Goal: Task Accomplishment & Management: Complete application form

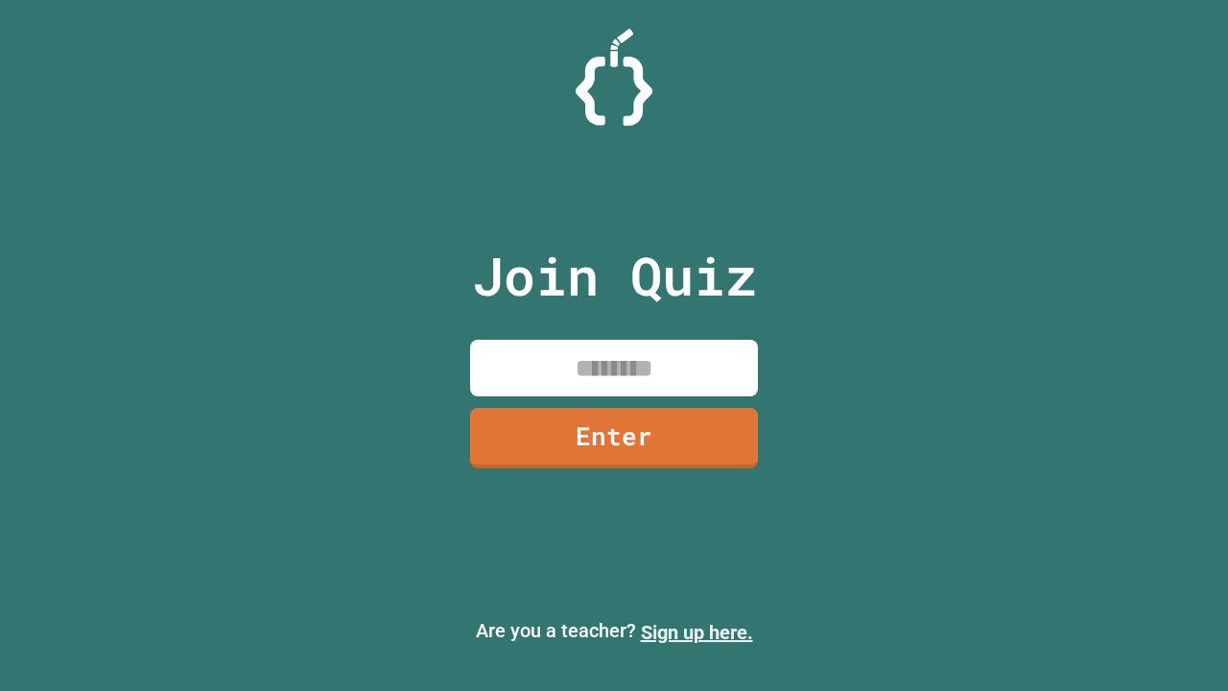
click at [696, 632] on link "Sign up here." at bounding box center [697, 632] width 112 height 23
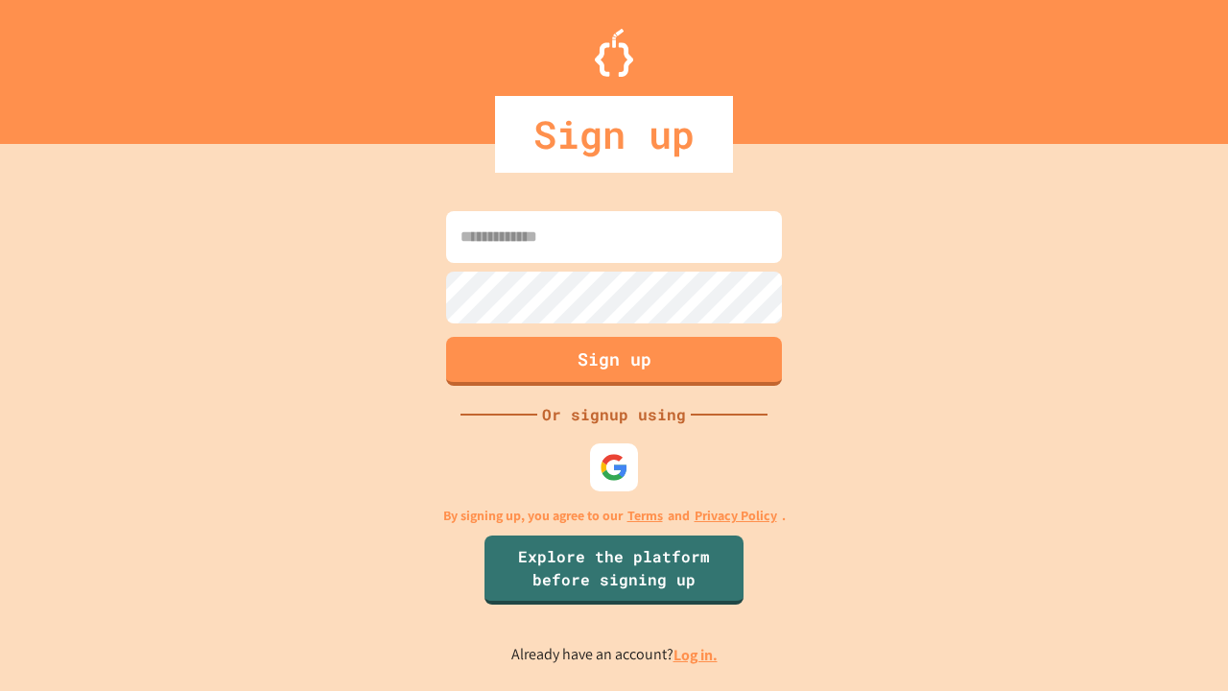
click at [696, 654] on link "Log in." at bounding box center [695, 655] width 44 height 20
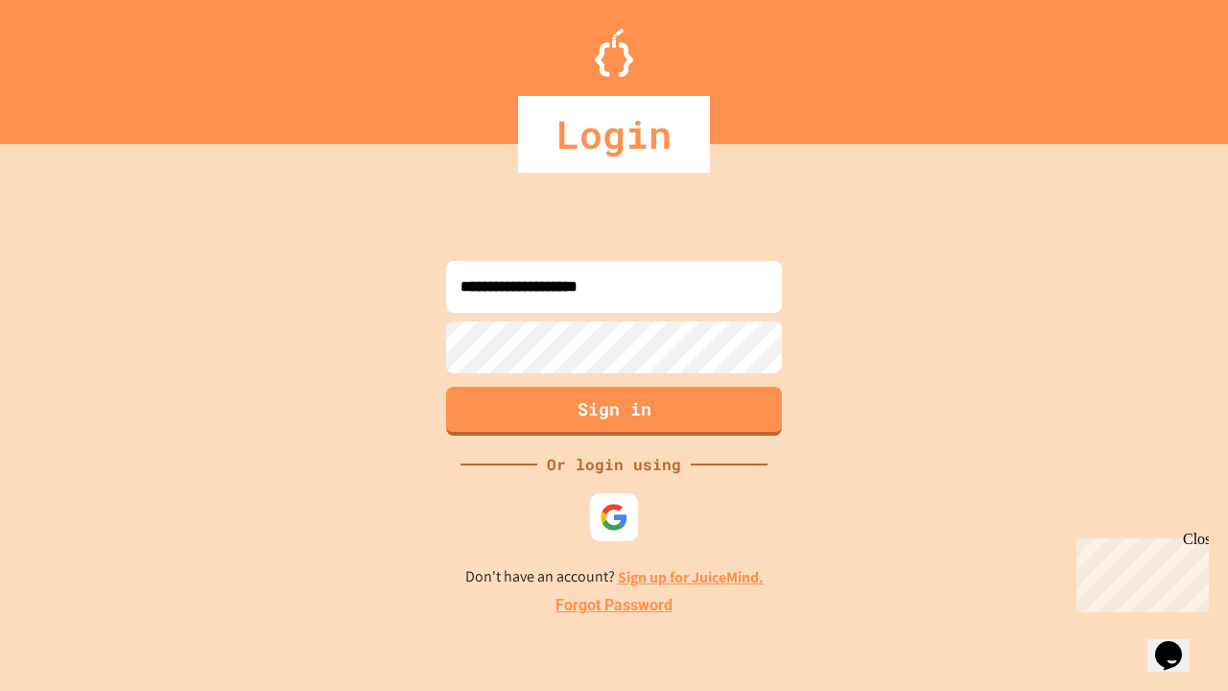
type input "**********"
